Goal: Transaction & Acquisition: Book appointment/travel/reservation

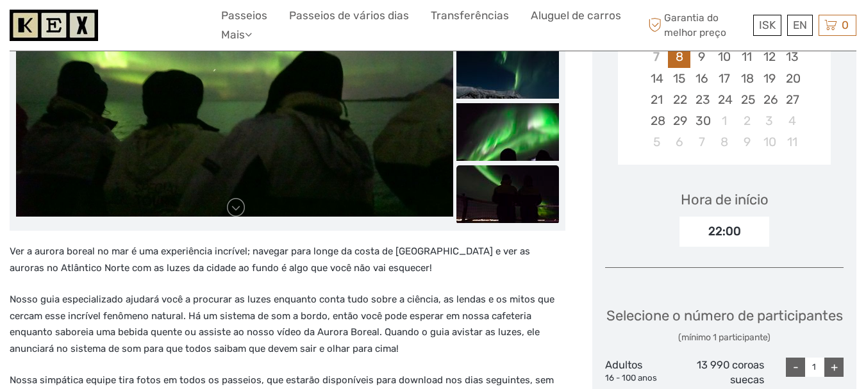
scroll to position [328, 0]
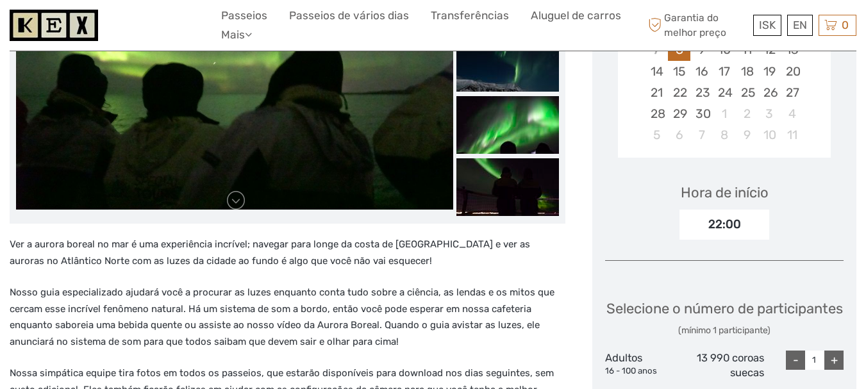
click at [481, 254] on p "Ver a aurora boreal no mar é uma experiência incrível; navegar para longe da co…" at bounding box center [288, 253] width 556 height 33
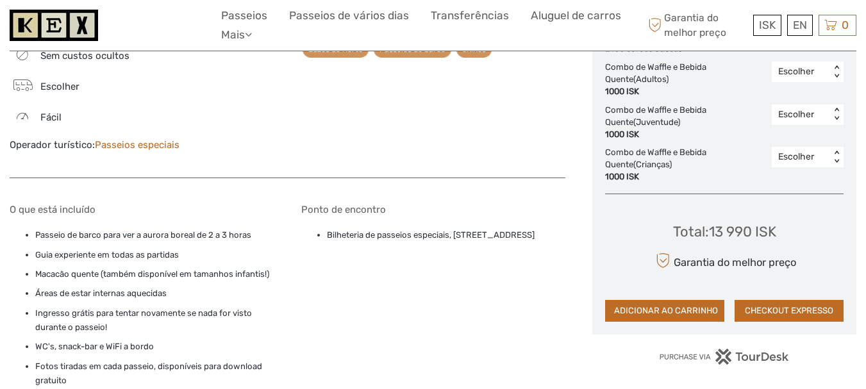
scroll to position [776, 0]
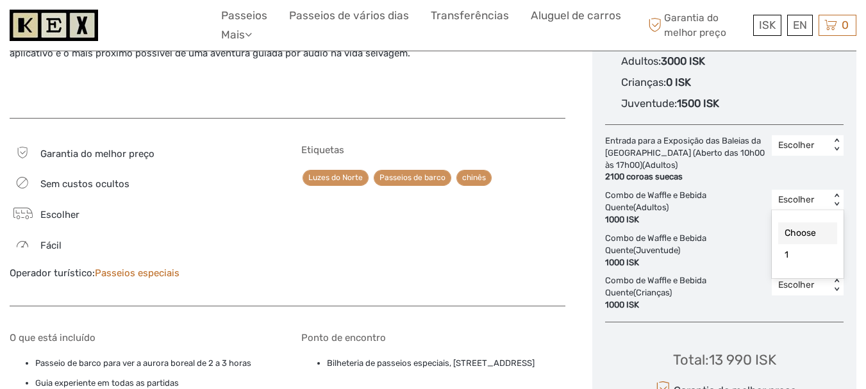
click at [781, 203] on font "Escolher" at bounding box center [796, 199] width 36 height 11
click at [513, 222] on div "Etiquetas Luzes do Norte Passeios de barco chinês" at bounding box center [433, 218] width 265 height 149
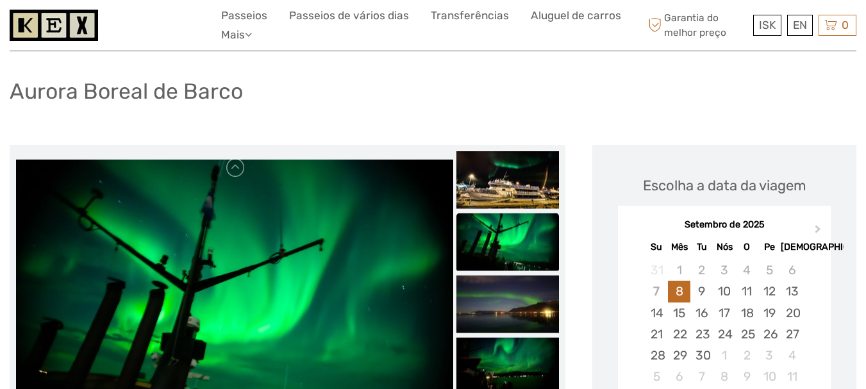
scroll to position [71, 0]
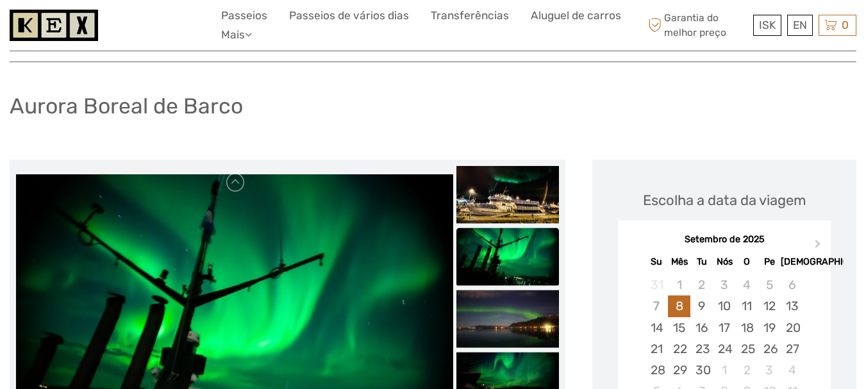
click at [292, 239] on img at bounding box center [234, 320] width 437 height 292
click at [511, 173] on img at bounding box center [507, 195] width 103 height 58
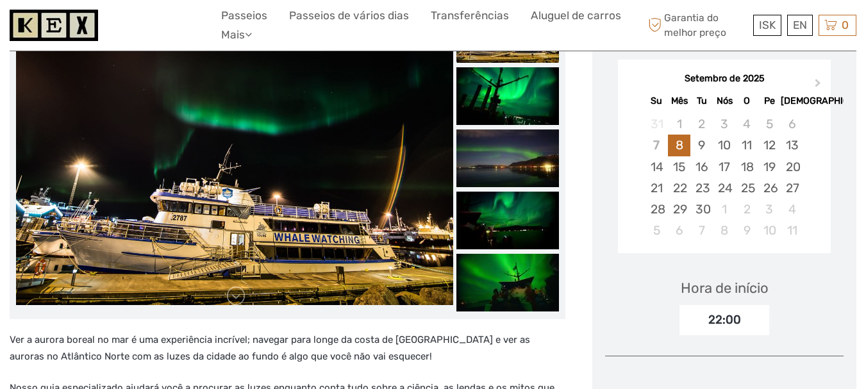
scroll to position [263, 0]
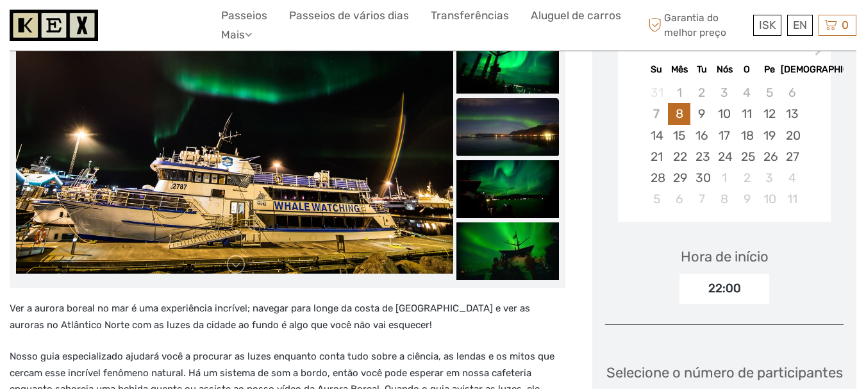
click at [521, 122] on img at bounding box center [507, 127] width 103 height 58
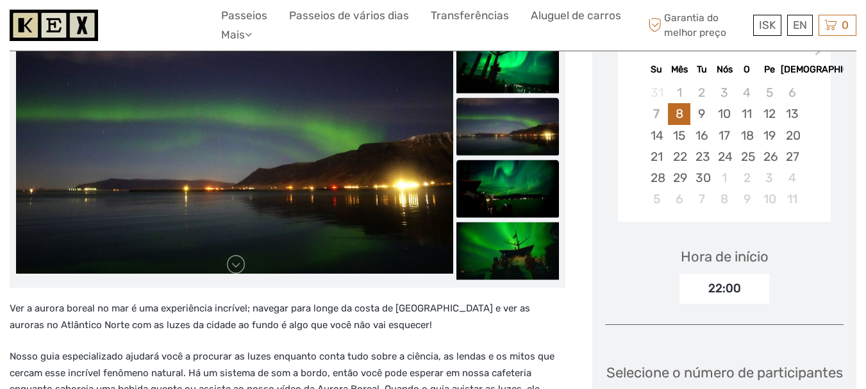
click at [505, 160] on img at bounding box center [507, 189] width 103 height 58
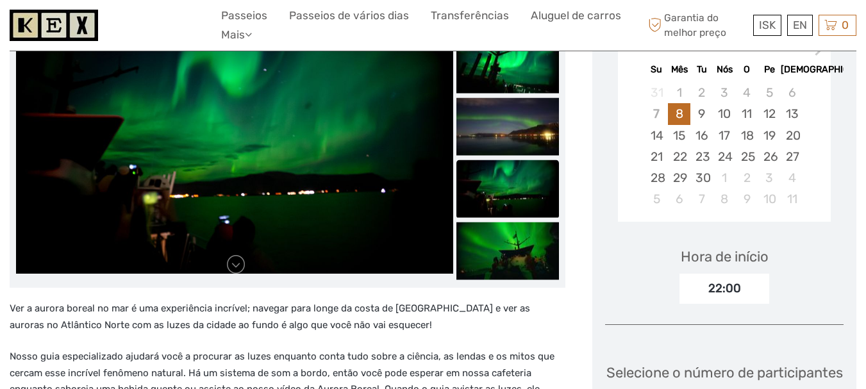
click at [508, 201] on img at bounding box center [507, 189] width 103 height 58
click at [513, 179] on img at bounding box center [507, 189] width 103 height 58
click at [511, 125] on img at bounding box center [507, 127] width 103 height 58
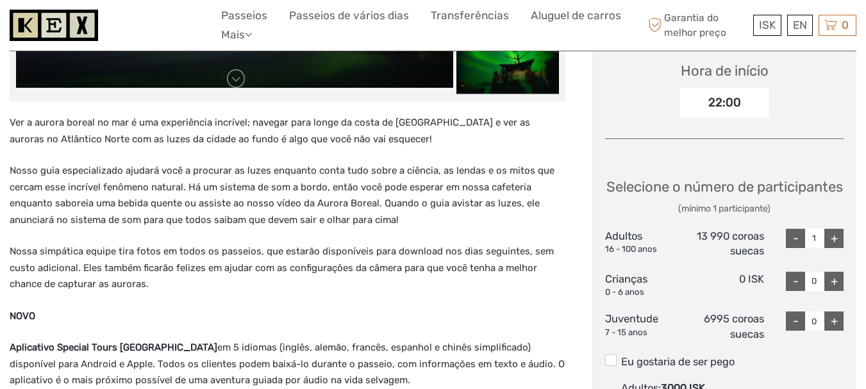
scroll to position [449, 0]
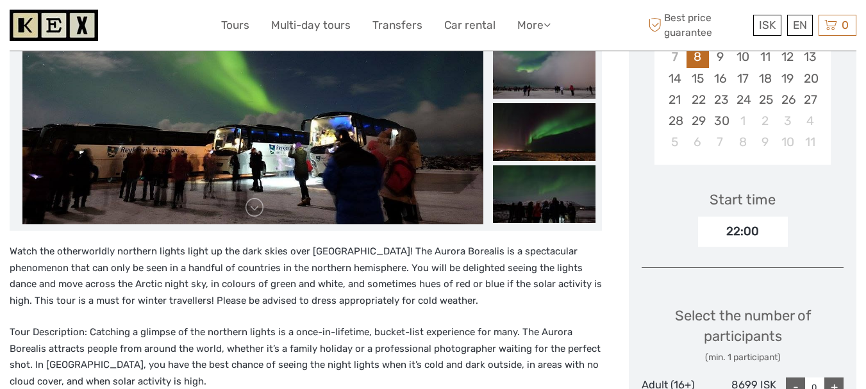
scroll to position [385, 0]
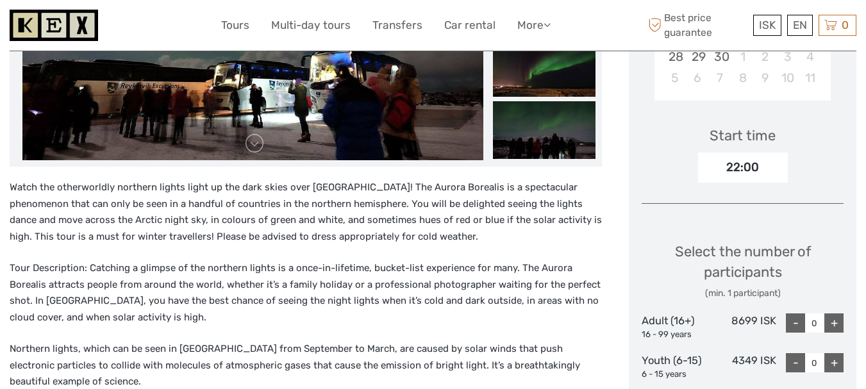
drag, startPoint x: 663, startPoint y: 0, endPoint x: 431, endPoint y: 241, distance: 334.1
click at [431, 241] on div "Watch the otherworldly northern lights light up the dark skies over Reykjavík! …" at bounding box center [306, 388] width 592 height 419
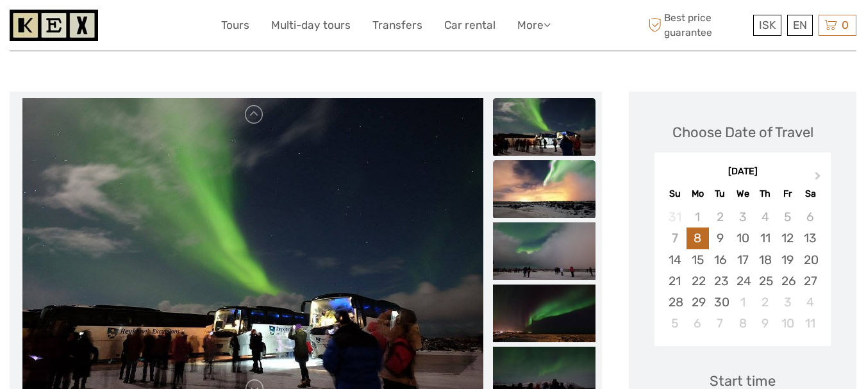
scroll to position [128, 0]
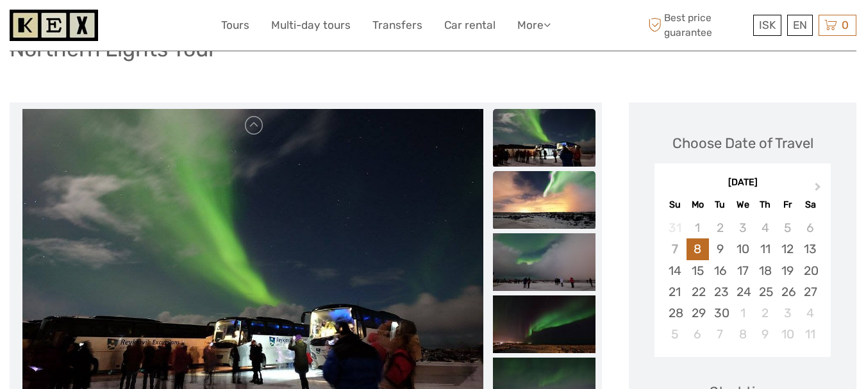
click at [540, 171] on img at bounding box center [544, 200] width 103 height 58
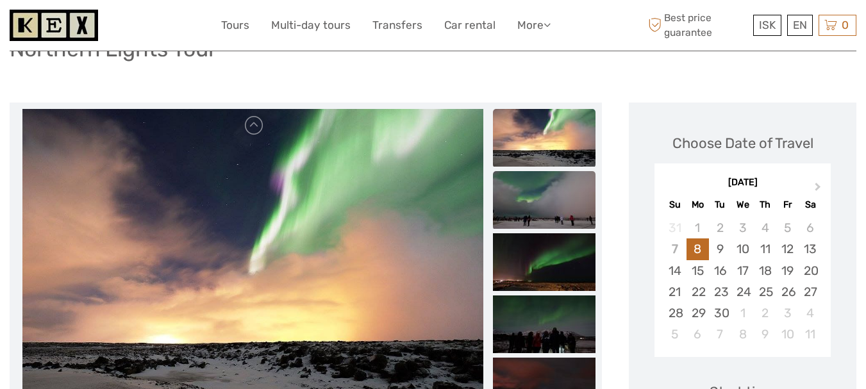
click at [542, 192] on img at bounding box center [544, 200] width 103 height 58
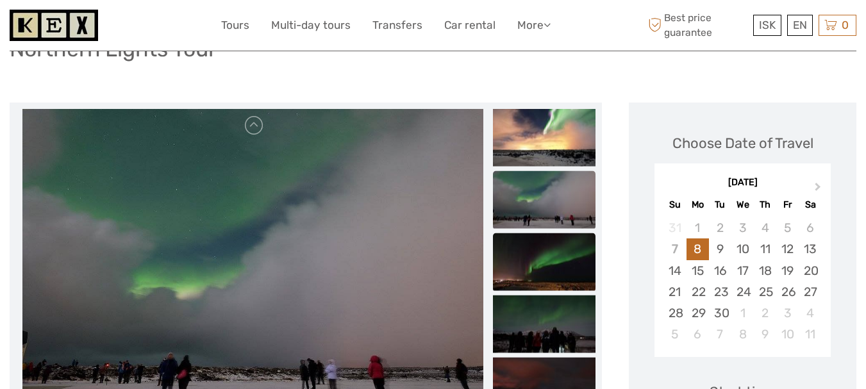
click at [538, 234] on img at bounding box center [544, 262] width 103 height 58
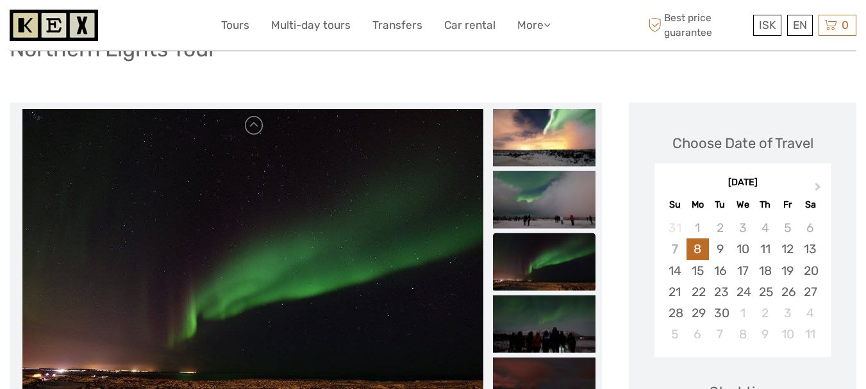
click at [548, 262] on img at bounding box center [544, 262] width 103 height 58
click at [548, 296] on img at bounding box center [544, 325] width 103 height 58
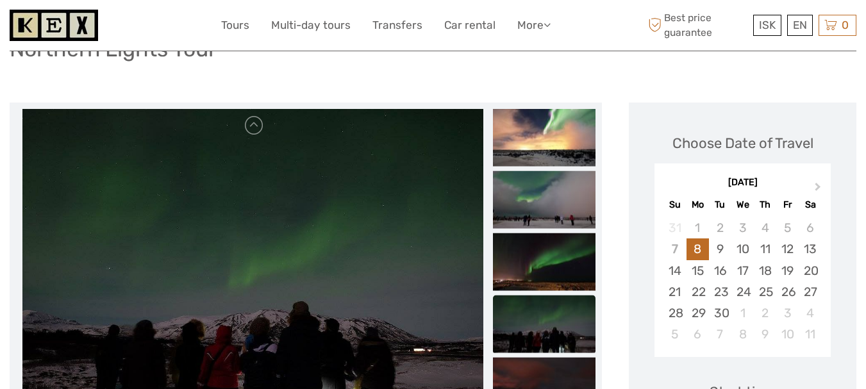
click at [554, 338] on li at bounding box center [544, 325] width 103 height 59
click at [818, 180] on span "Next Month" at bounding box center [818, 189] width 0 height 19
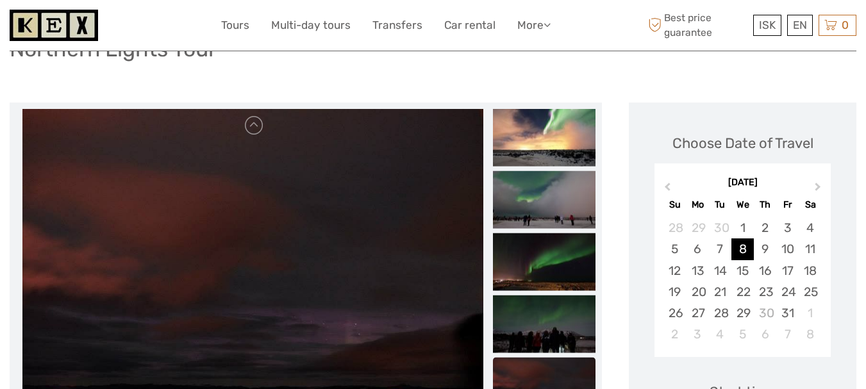
click at [749, 238] on div "8" at bounding box center [742, 248] width 22 height 21
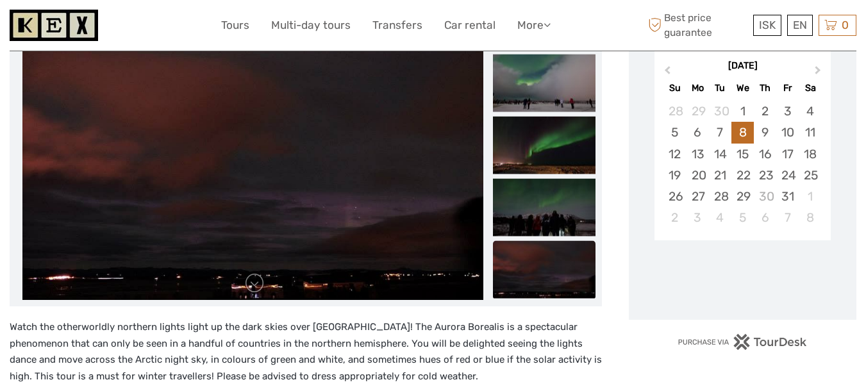
scroll to position [256, 0]
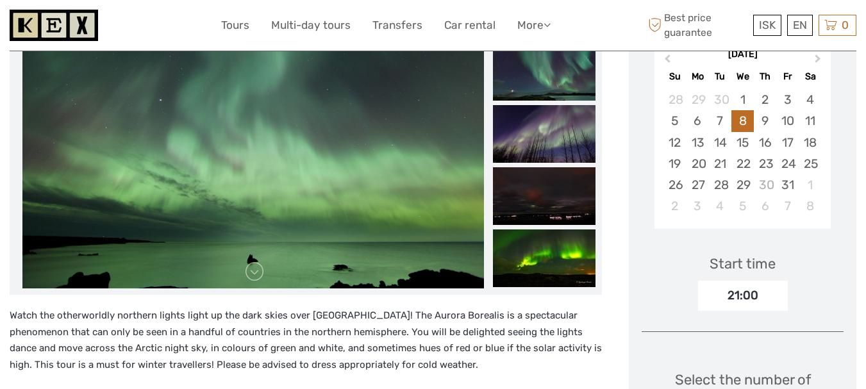
click at [744, 281] on div "21:00" at bounding box center [743, 295] width 90 height 29
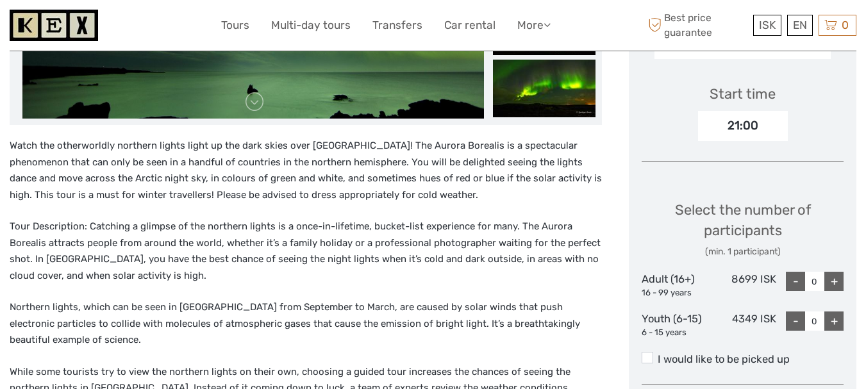
scroll to position [449, 0]
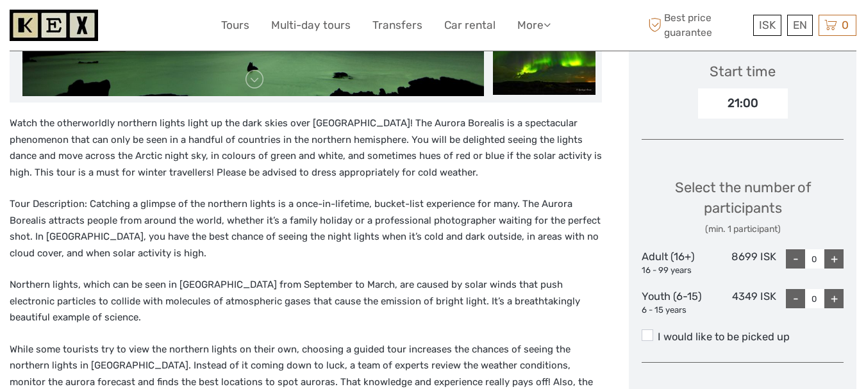
click at [839, 249] on div "+" at bounding box center [833, 258] width 19 height 19
type input "1"
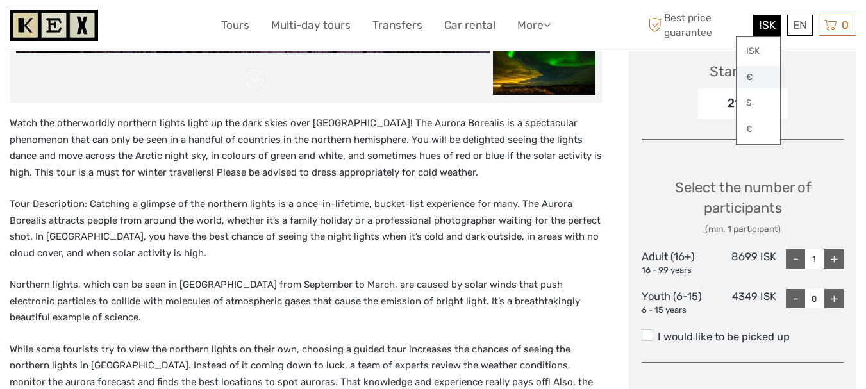
click at [749, 76] on link "€" at bounding box center [759, 77] width 44 height 23
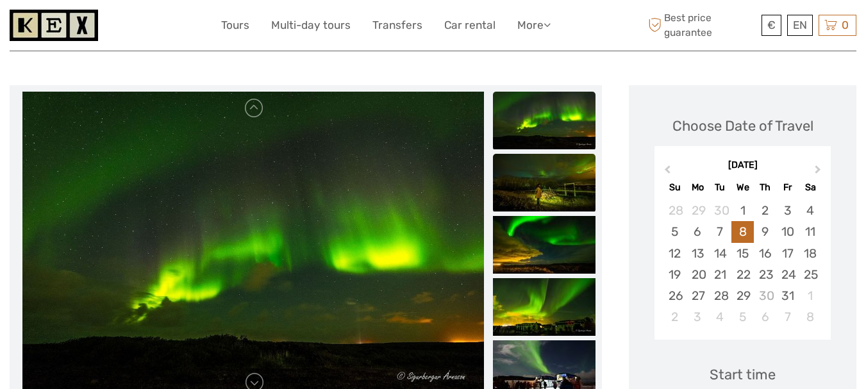
scroll to position [128, 0]
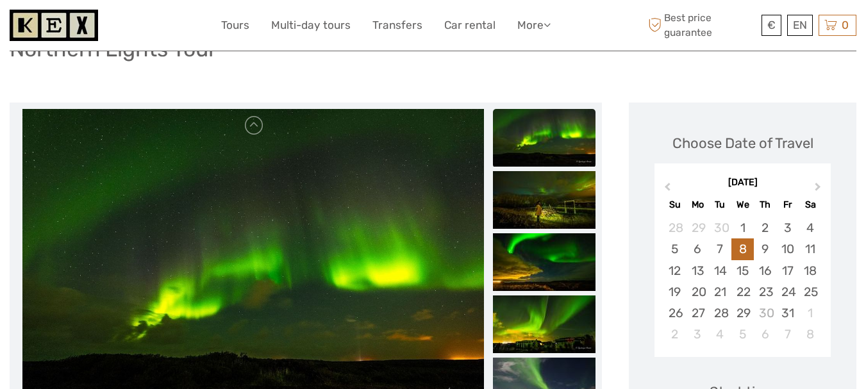
click at [548, 140] on img at bounding box center [544, 138] width 103 height 58
click at [540, 185] on img at bounding box center [544, 200] width 103 height 58
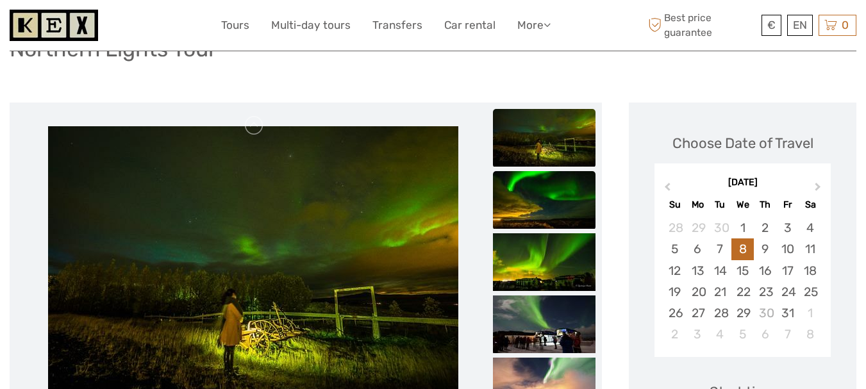
click at [547, 194] on img at bounding box center [544, 200] width 103 height 58
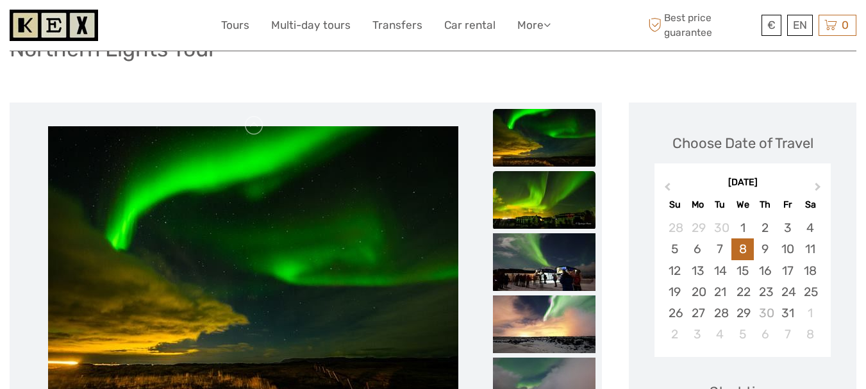
click at [549, 199] on img at bounding box center [544, 200] width 103 height 58
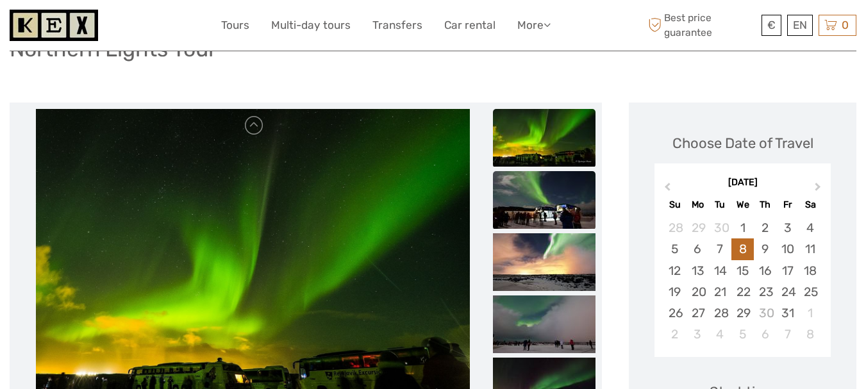
click at [549, 201] on img at bounding box center [544, 200] width 103 height 58
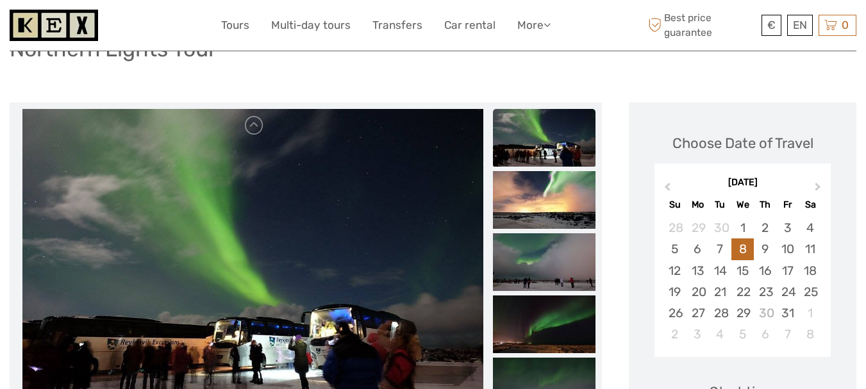
click at [549, 201] on img at bounding box center [544, 200] width 103 height 58
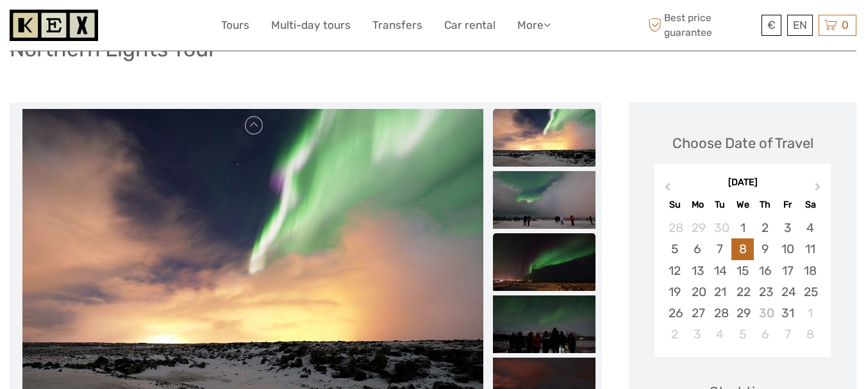
click at [545, 250] on img at bounding box center [544, 262] width 103 height 58
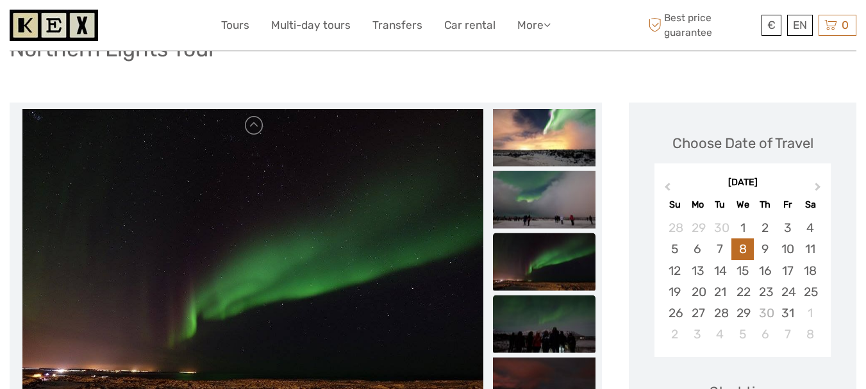
click at [544, 296] on img at bounding box center [544, 325] width 103 height 58
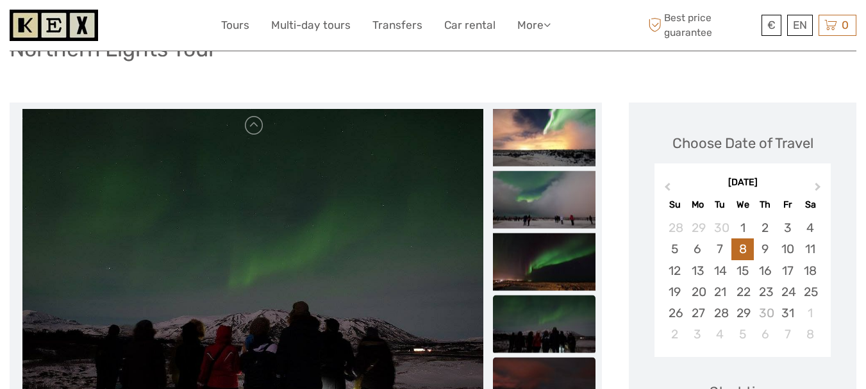
drag, startPoint x: 547, startPoint y: 351, endPoint x: 543, endPoint y: 344, distance: 8.0
click at [546, 358] on img at bounding box center [544, 387] width 103 height 58
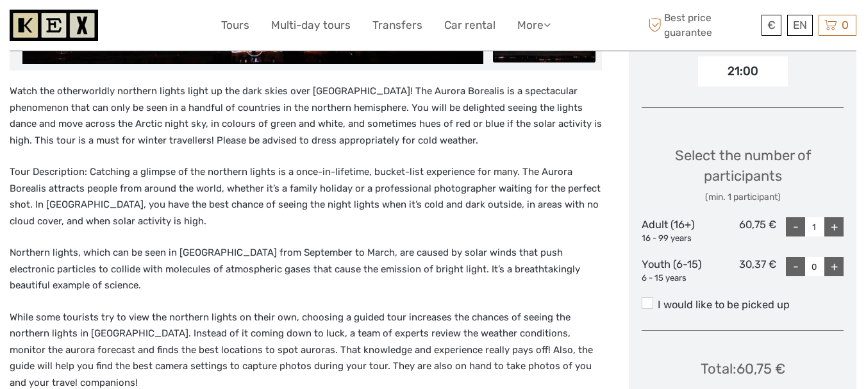
scroll to position [513, 0]
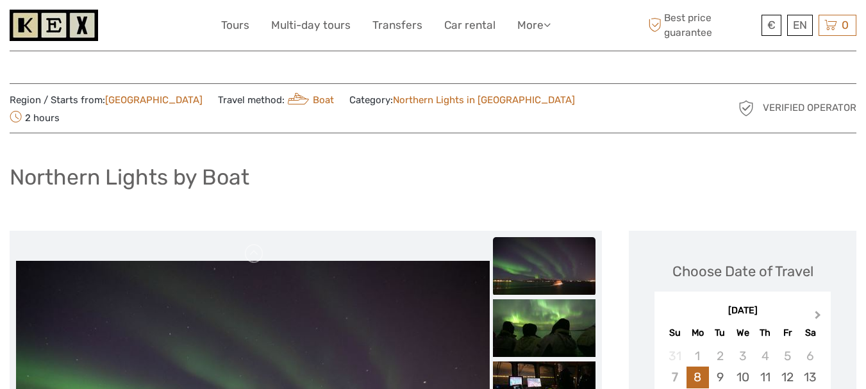
click at [818, 308] on span "Next Month" at bounding box center [818, 317] width 0 height 19
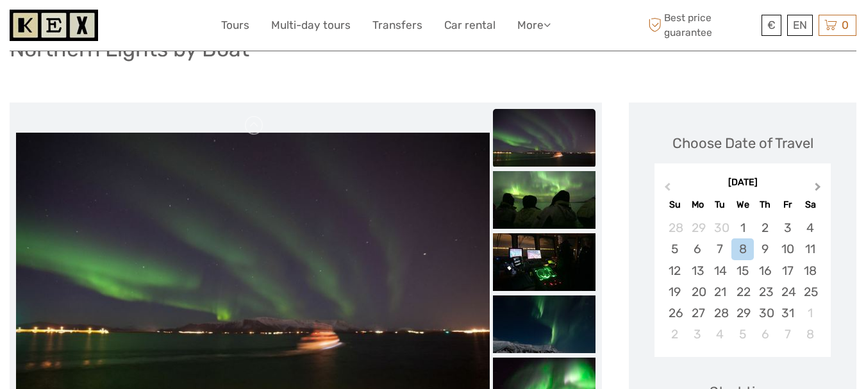
scroll to position [192, 0]
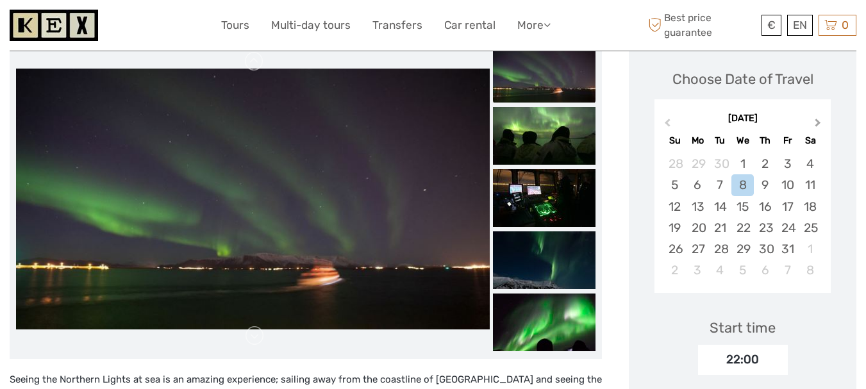
click at [820, 115] on button "Next Month" at bounding box center [819, 125] width 21 height 21
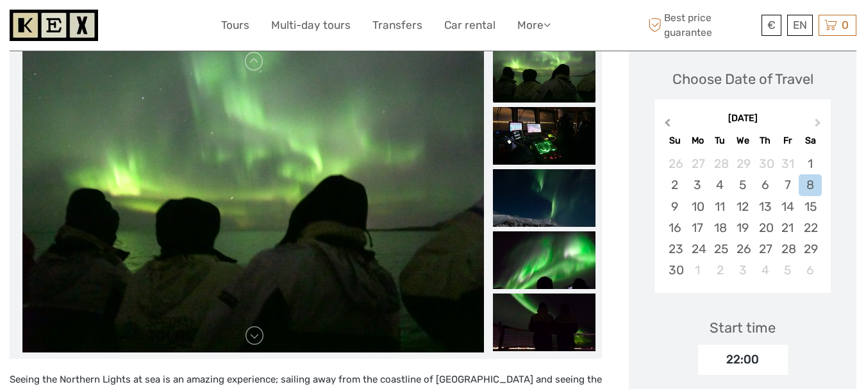
click at [665, 115] on button "Previous Month" at bounding box center [666, 125] width 21 height 21
click at [749, 174] on div "8" at bounding box center [742, 184] width 22 height 21
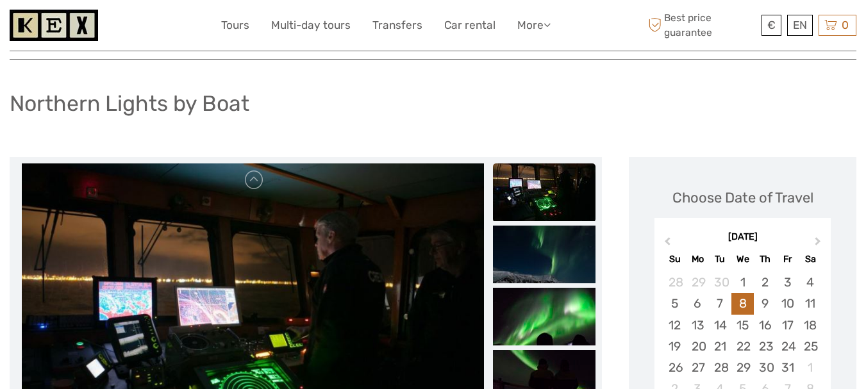
scroll to position [64, 0]
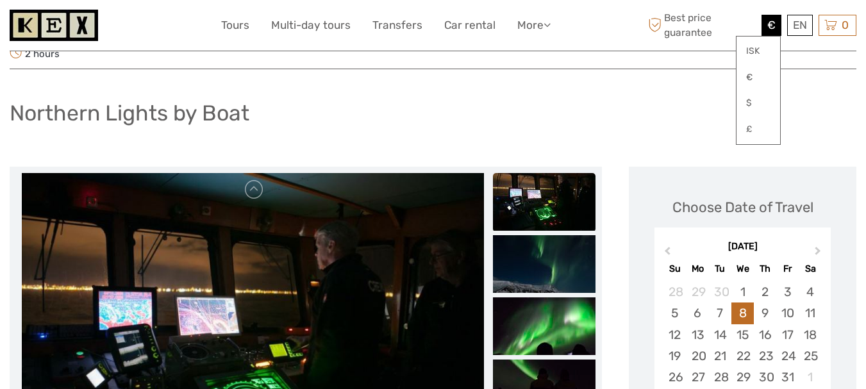
click at [775, 29] on span "€" at bounding box center [771, 25] width 8 height 13
click at [756, 81] on link "€" at bounding box center [759, 77] width 44 height 23
click at [758, 76] on link "€" at bounding box center [759, 77] width 44 height 23
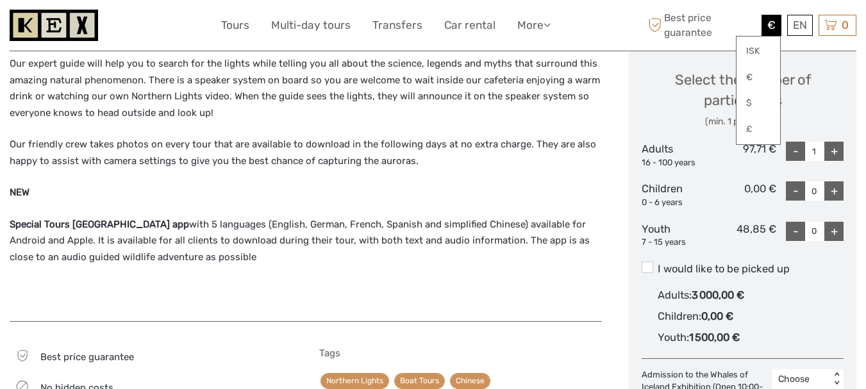
scroll to position [833, 0]
